Goal: Transaction & Acquisition: Book appointment/travel/reservation

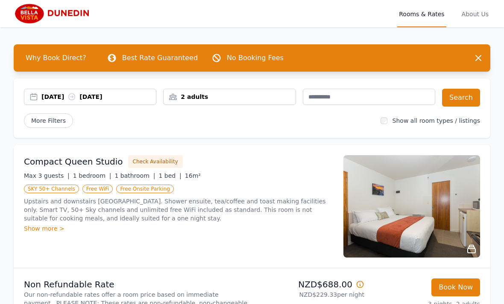
click at [215, 99] on div "2 adults" at bounding box center [228, 97] width 131 height 9
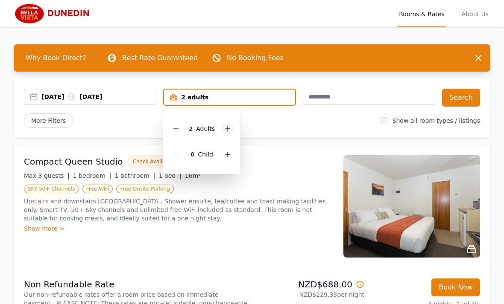
click at [225, 133] on div at bounding box center [228, 129] width 12 height 12
click at [228, 133] on div at bounding box center [228, 129] width 12 height 12
click at [230, 132] on icon at bounding box center [227, 128] width 7 height 7
click at [228, 132] on div at bounding box center [228, 129] width 12 height 12
click at [467, 100] on button "Search" at bounding box center [461, 98] width 38 height 18
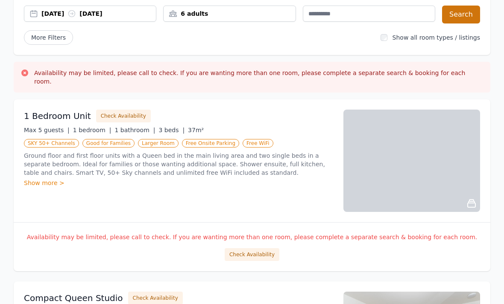
scroll to position [83, 0]
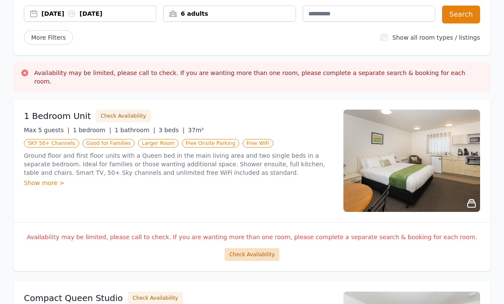
click at [265, 248] on button "Check Availability" at bounding box center [252, 254] width 55 height 13
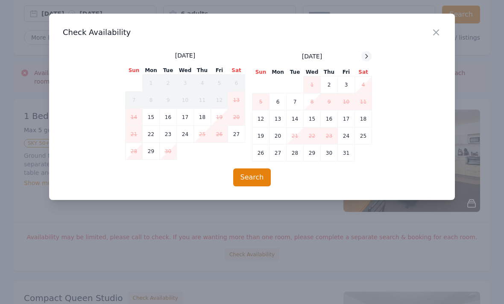
click at [369, 57] on icon at bounding box center [366, 56] width 7 height 7
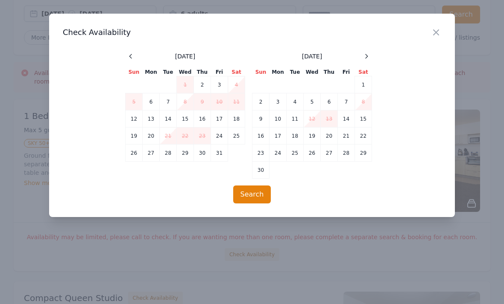
click at [376, 55] on div "[DATE] Sun Mon Tue Wed Thu Fri Sat 1 2 3 4 5 6 7 8 9 10 11 12 13 14 15 16 17 18…" at bounding box center [252, 115] width 254 height 128
click at [365, 58] on icon at bounding box center [366, 56] width 2 height 4
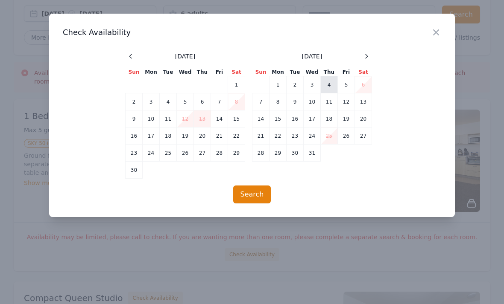
click at [333, 86] on td "4" at bounding box center [329, 84] width 17 height 17
click at [269, 104] on td "7" at bounding box center [260, 101] width 17 height 17
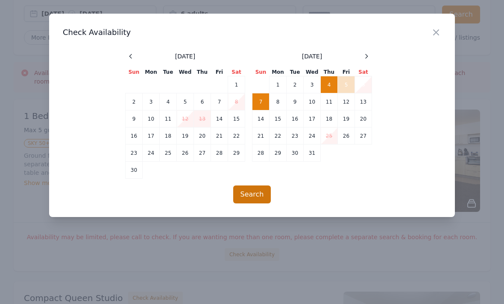
click at [257, 196] on button "Search" at bounding box center [252, 195] width 38 height 18
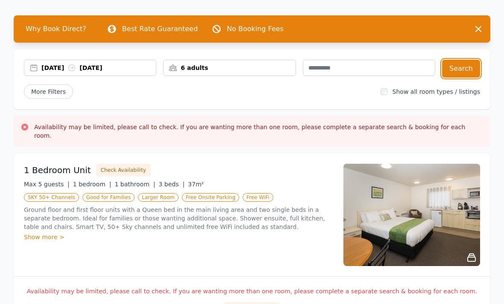
scroll to position [0, 0]
